Goal: Register for event/course

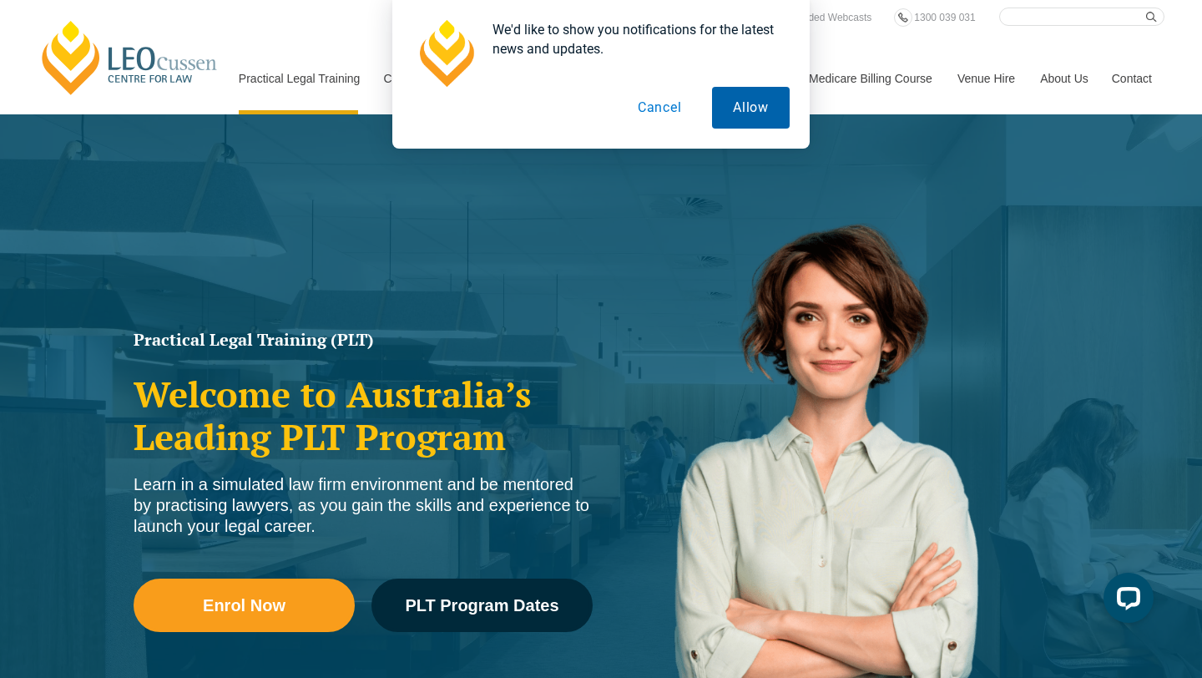
click at [763, 101] on button "Allow" at bounding box center [751, 108] width 78 height 42
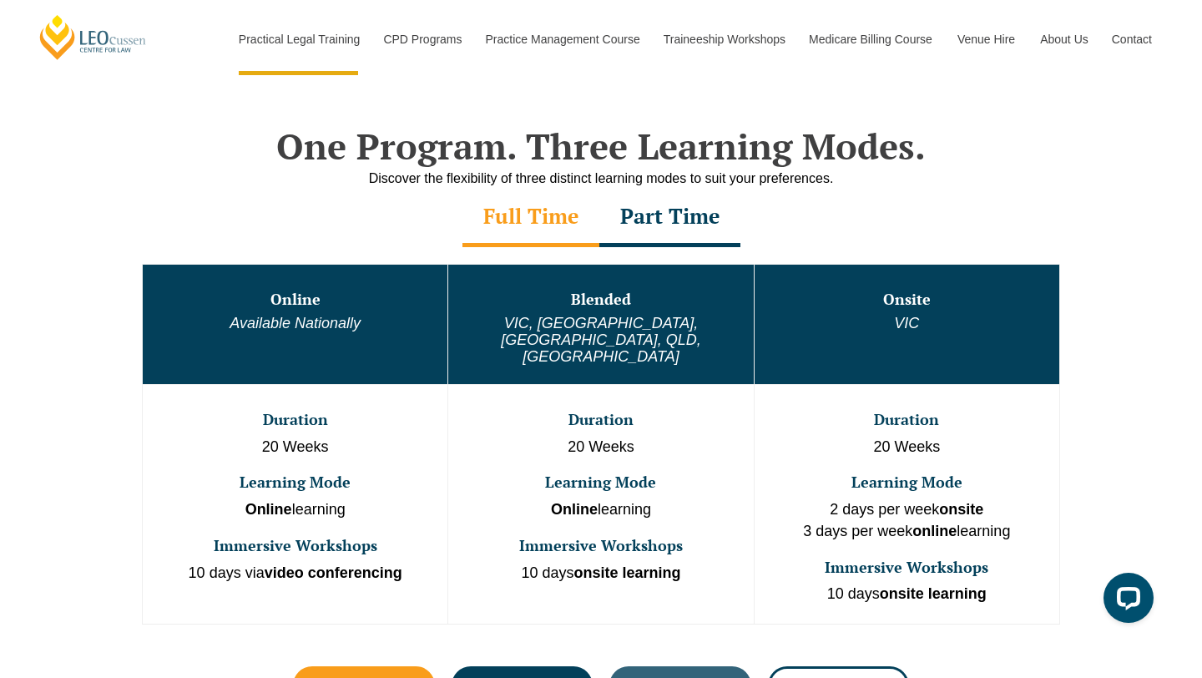
scroll to position [775, 0]
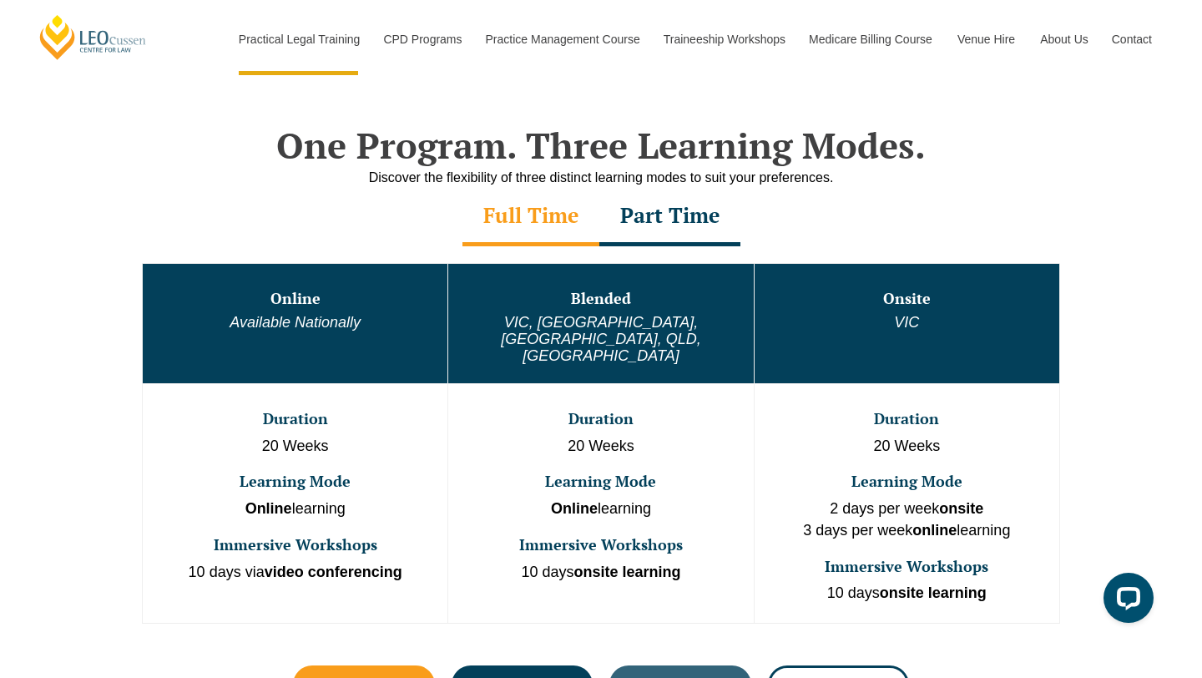
click at [676, 215] on div "Part Time" at bounding box center [670, 217] width 141 height 58
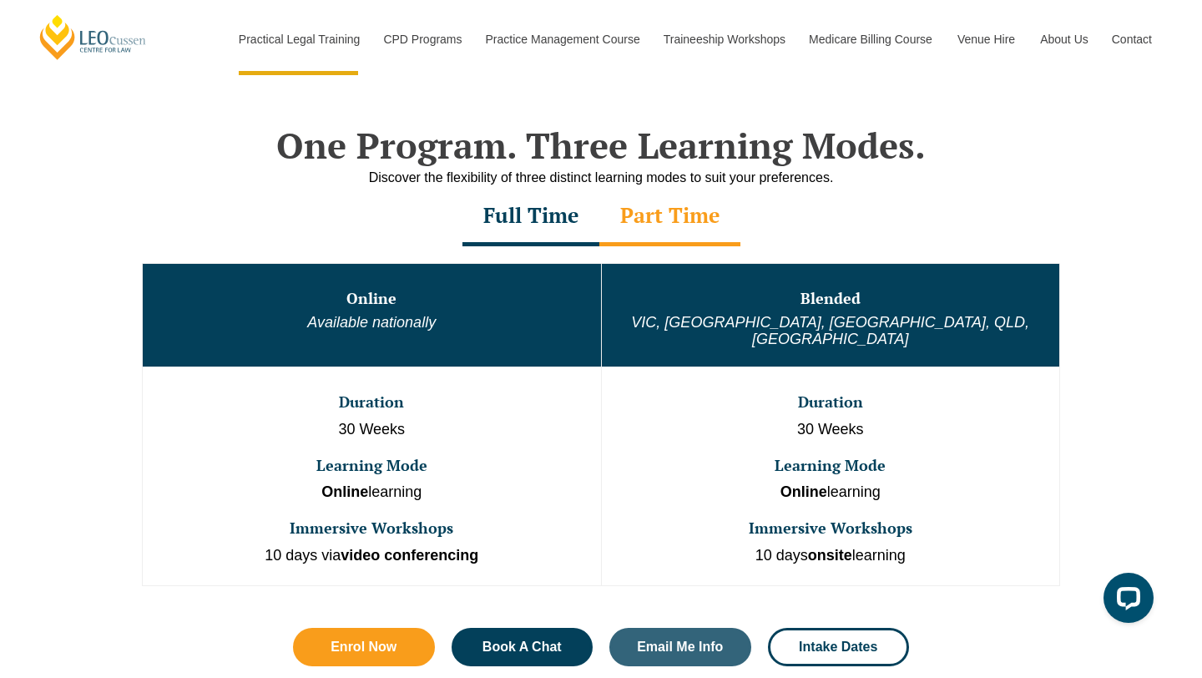
click at [554, 221] on div "Full Time" at bounding box center [531, 217] width 137 height 58
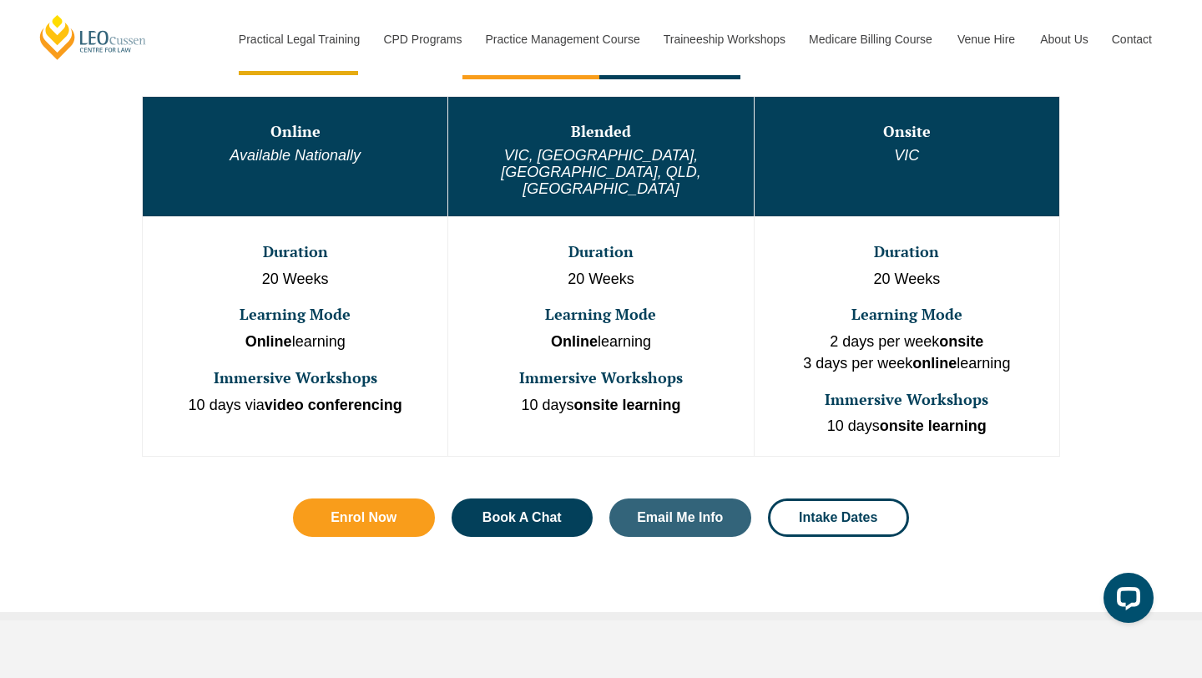
scroll to position [1010, 0]
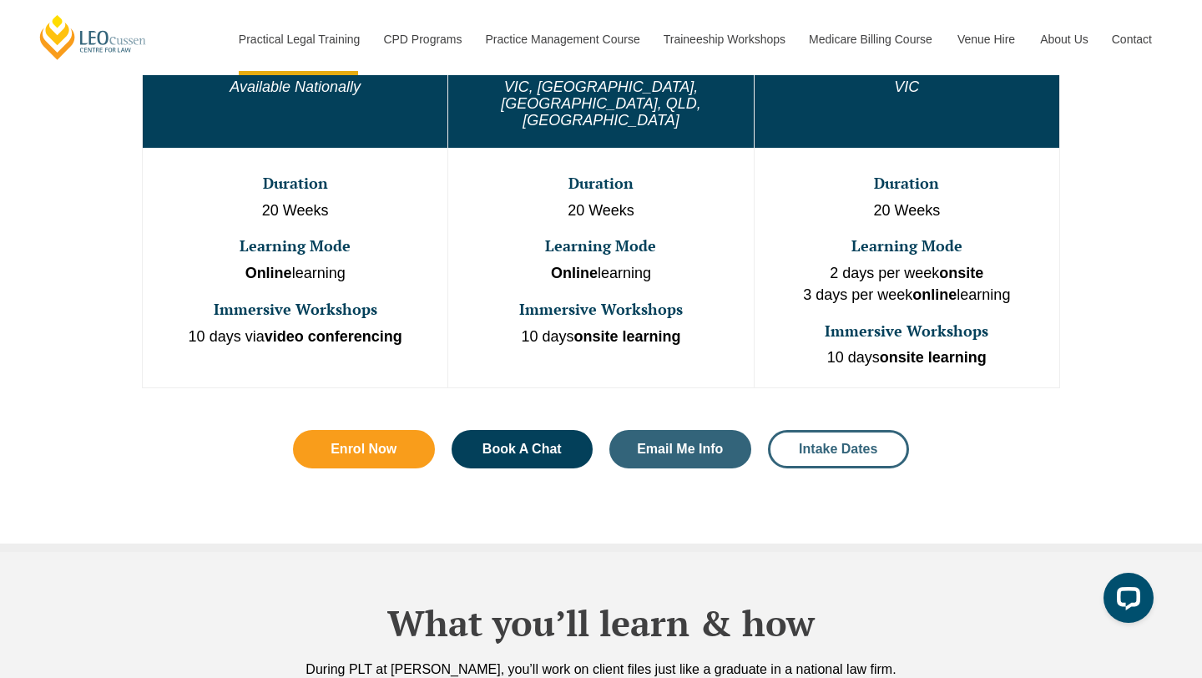
click at [868, 430] on link "Intake Dates" at bounding box center [839, 449] width 142 height 38
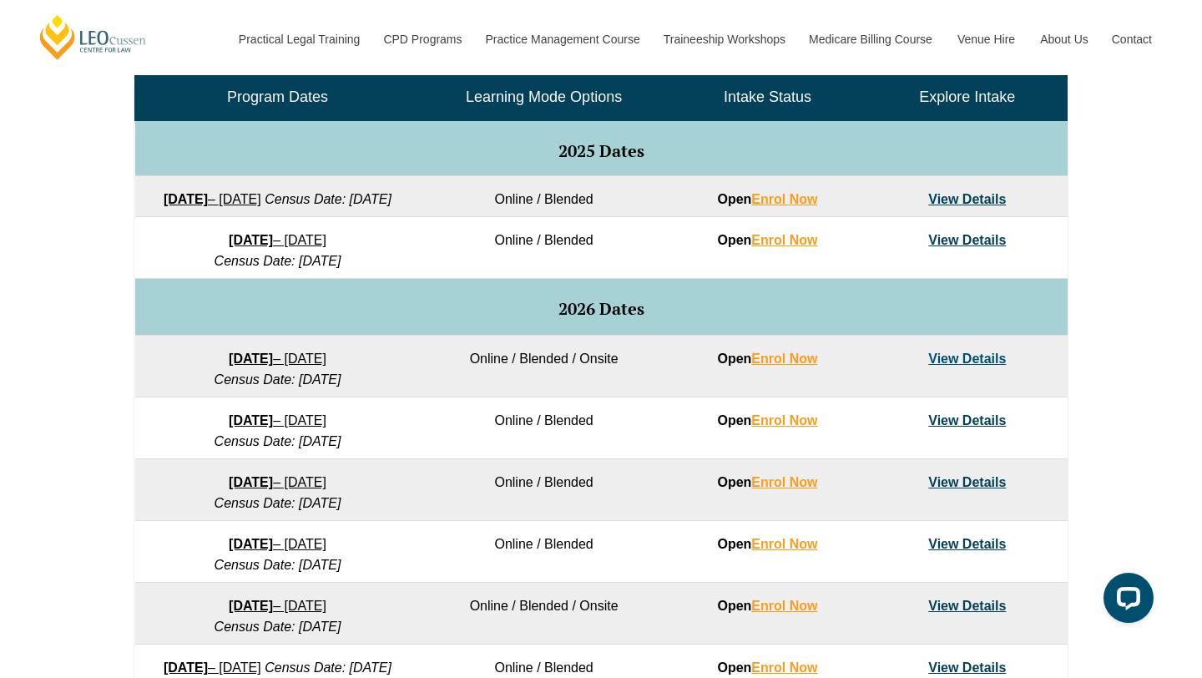
scroll to position [826, 0]
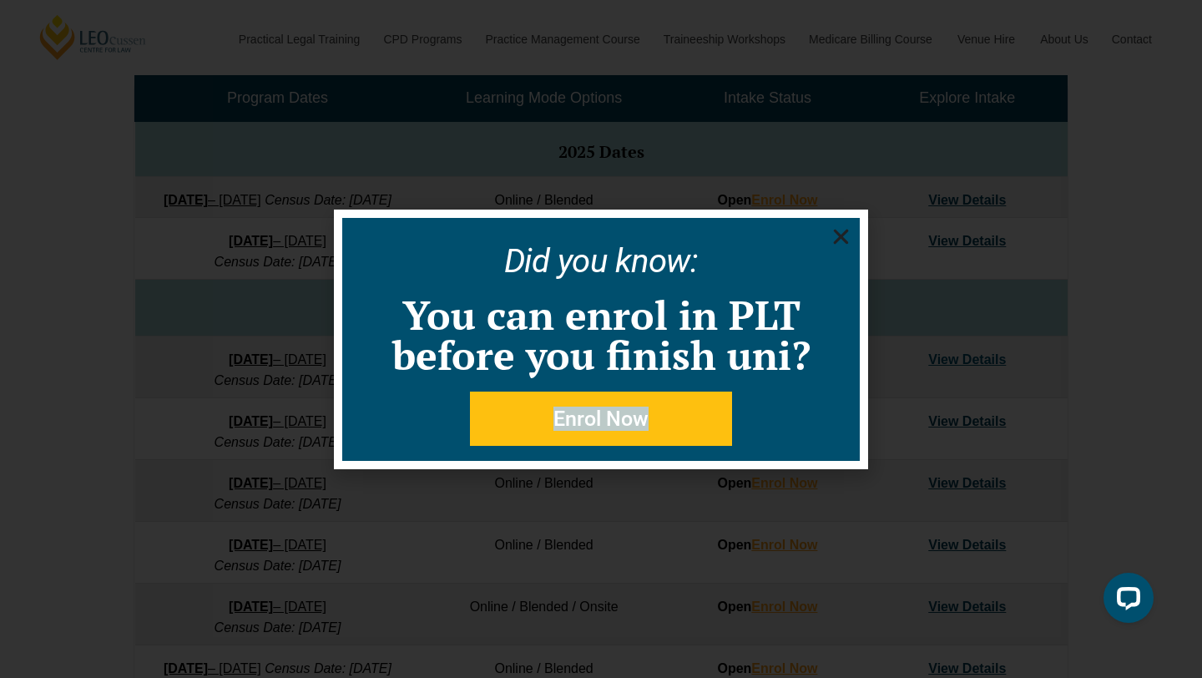
click at [842, 237] on use "Close" at bounding box center [841, 236] width 15 height 15
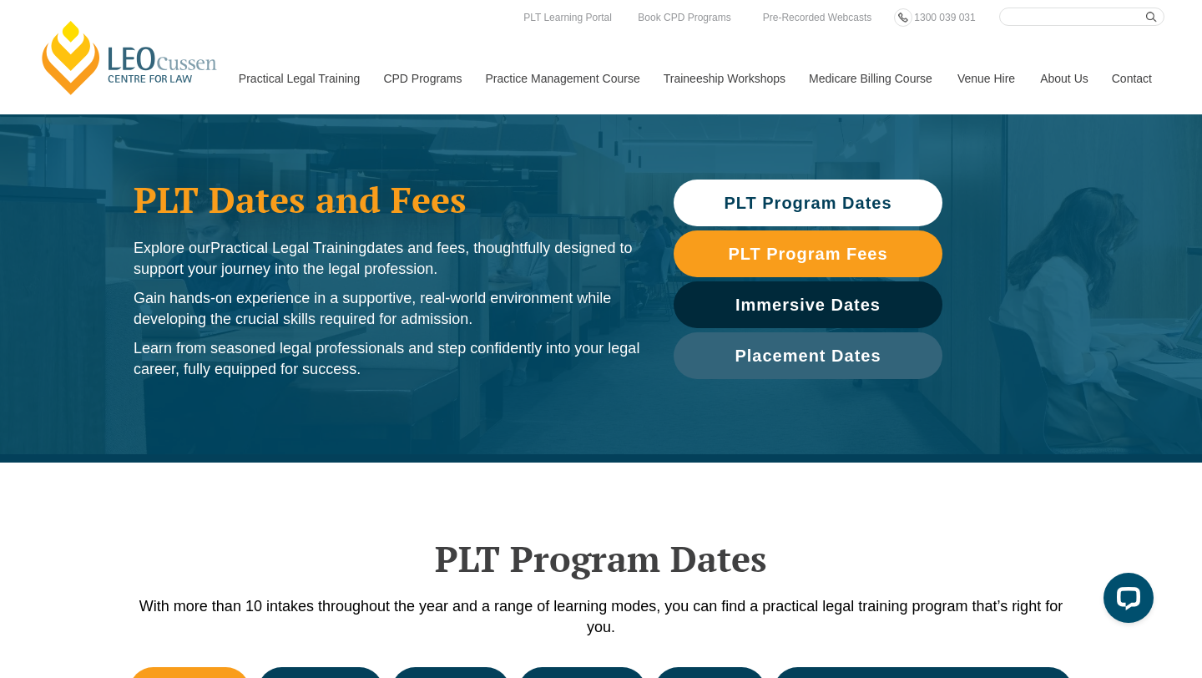
scroll to position [0, 0]
